Goal: Task Accomplishment & Management: Manage account settings

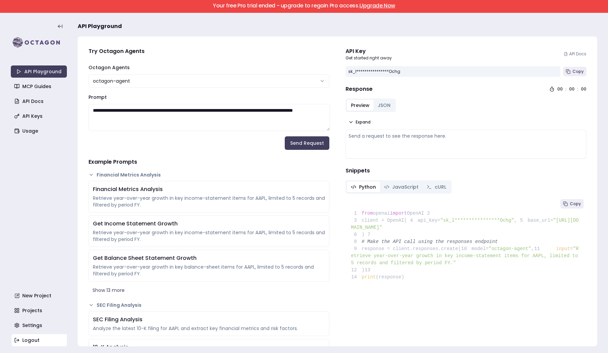
click at [41, 341] on link "Logout" at bounding box center [39, 340] width 56 height 12
